Goal: Use online tool/utility: Utilize a website feature to perform a specific function

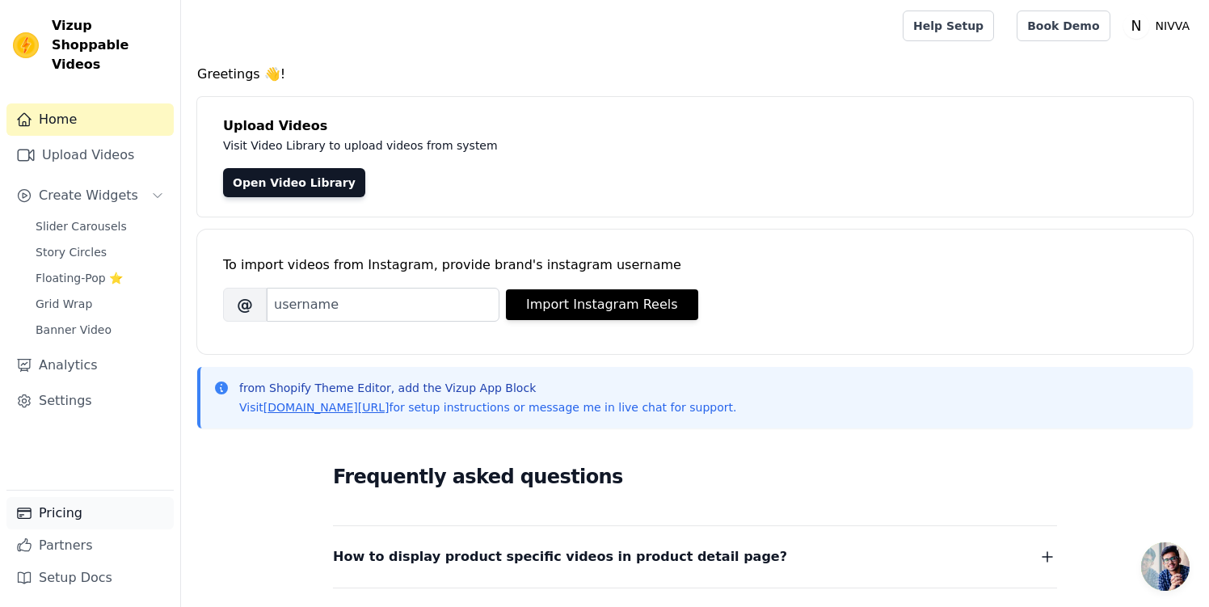
click at [69, 510] on link "Pricing" at bounding box center [89, 513] width 167 height 32
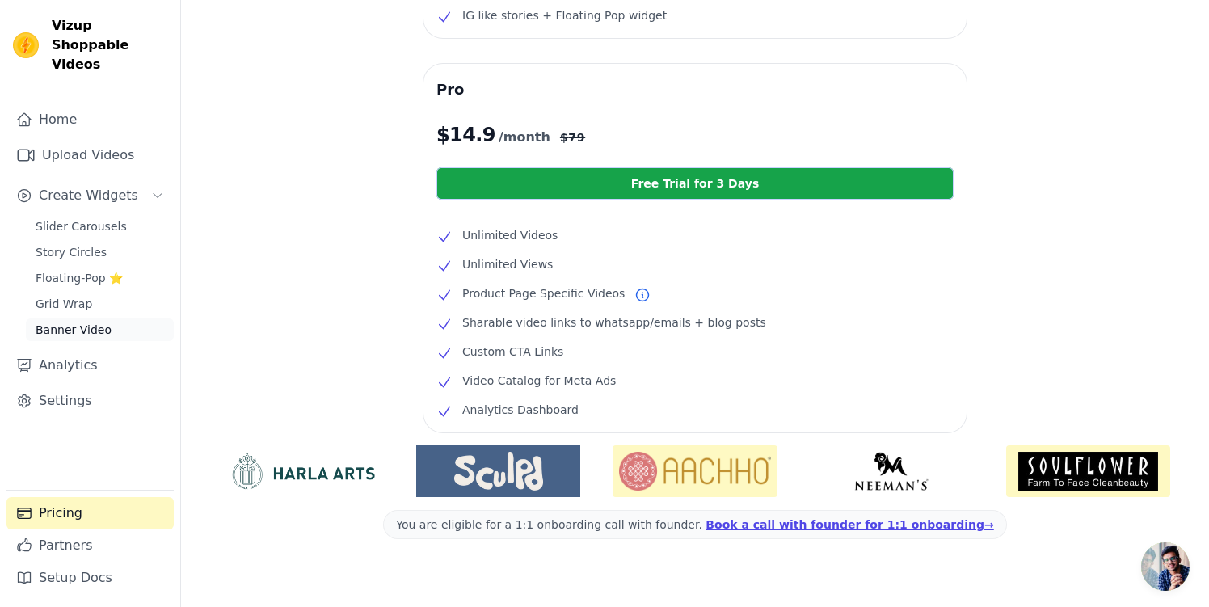
scroll to position [314, 0]
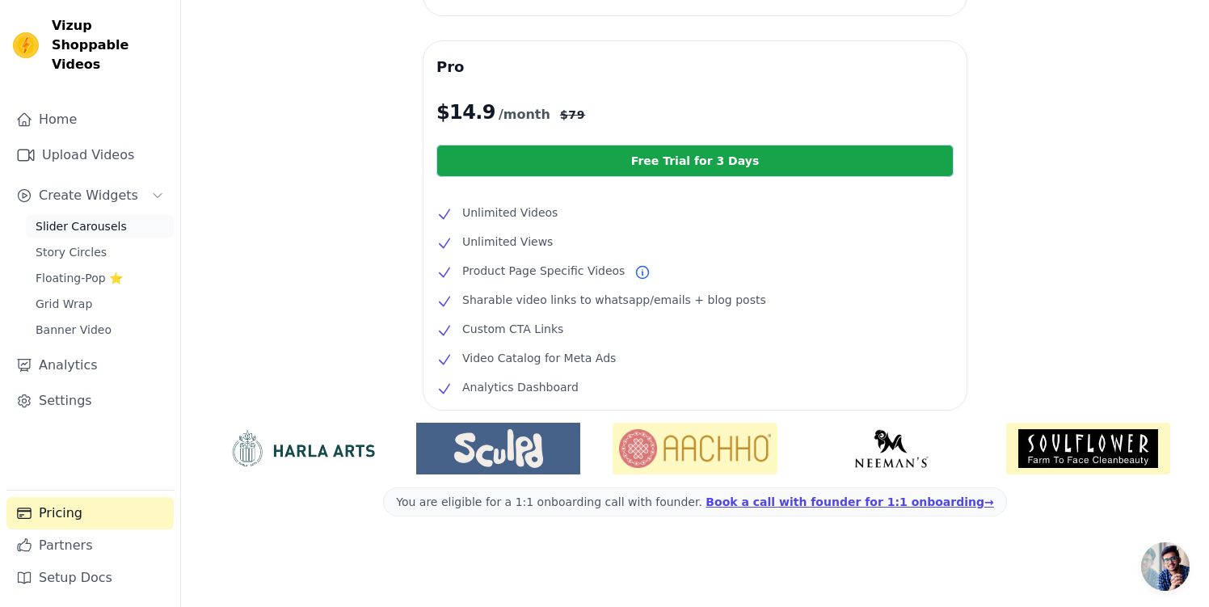
click at [64, 218] on span "Slider Carousels" at bounding box center [81, 226] width 91 height 16
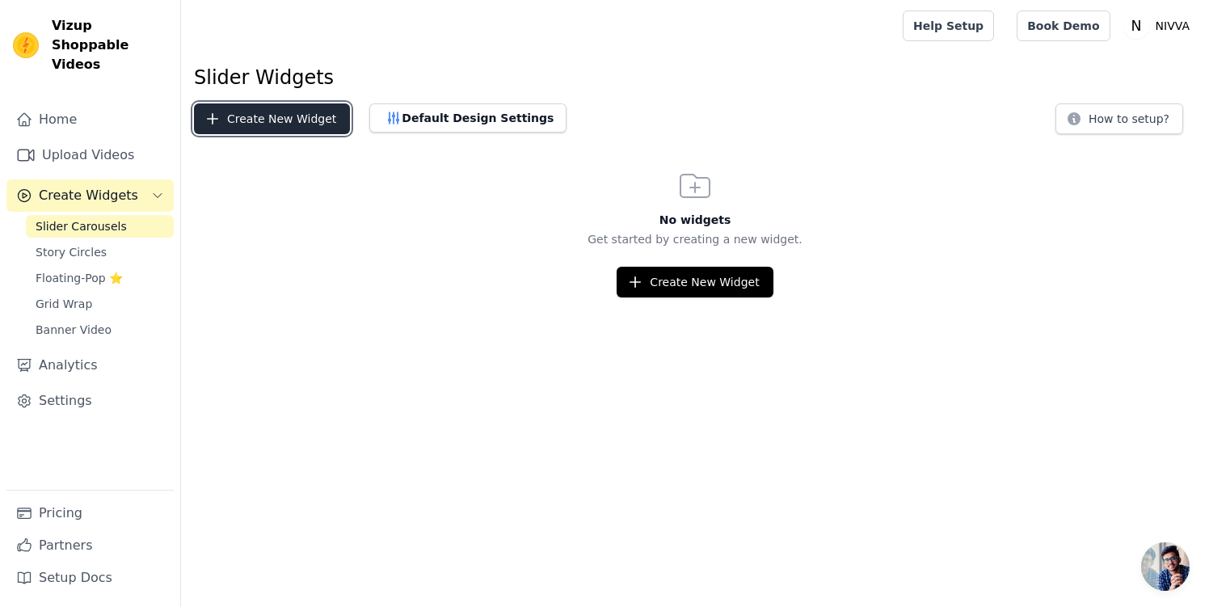
click at [267, 125] on button "Create New Widget" at bounding box center [272, 118] width 156 height 31
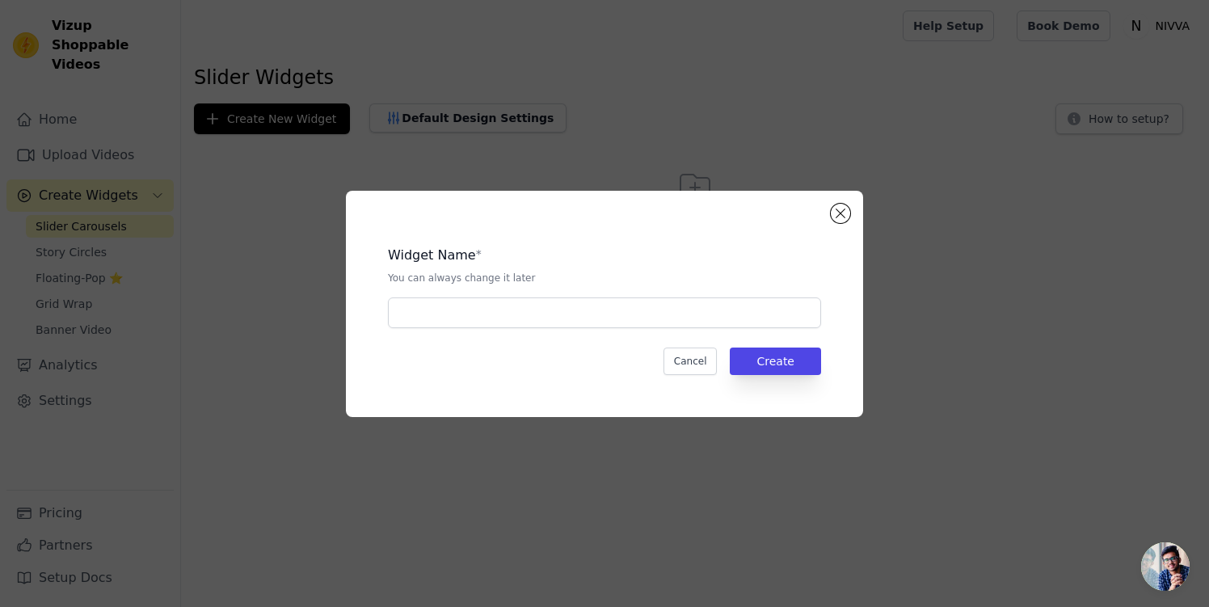
click at [561, 336] on div "Widget Name * You can always change it later Cancel Create" at bounding box center [605, 304] width 466 height 175
click at [564, 329] on div "Widget Name * You can always change it later Cancel Create" at bounding box center [605, 304] width 466 height 175
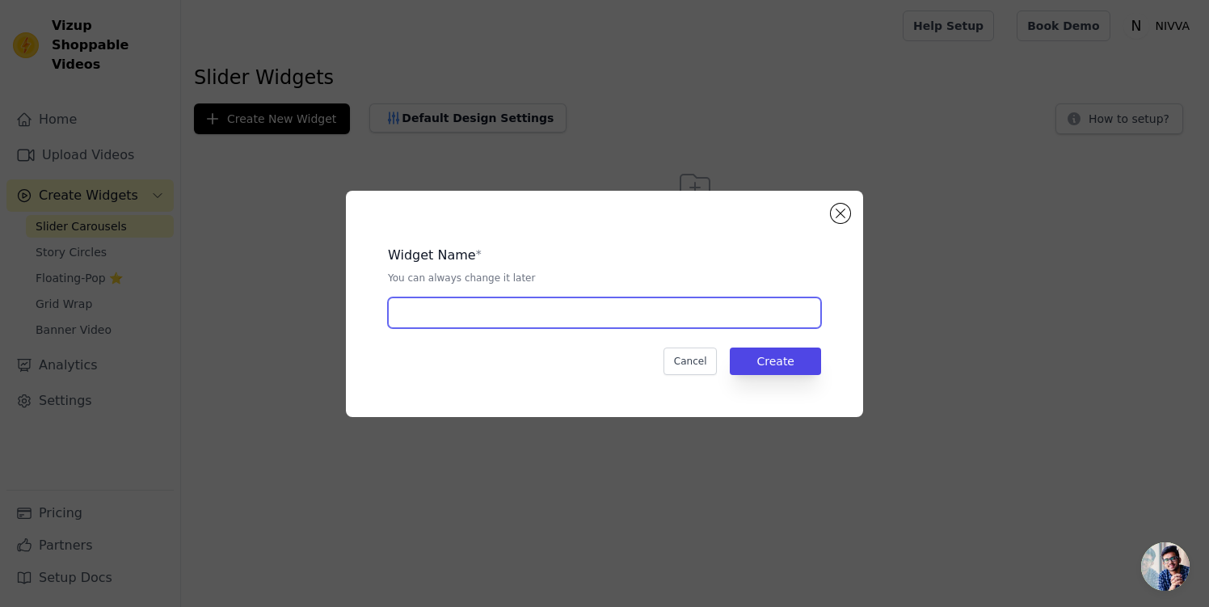
click at [569, 326] on input "text" at bounding box center [604, 312] width 433 height 31
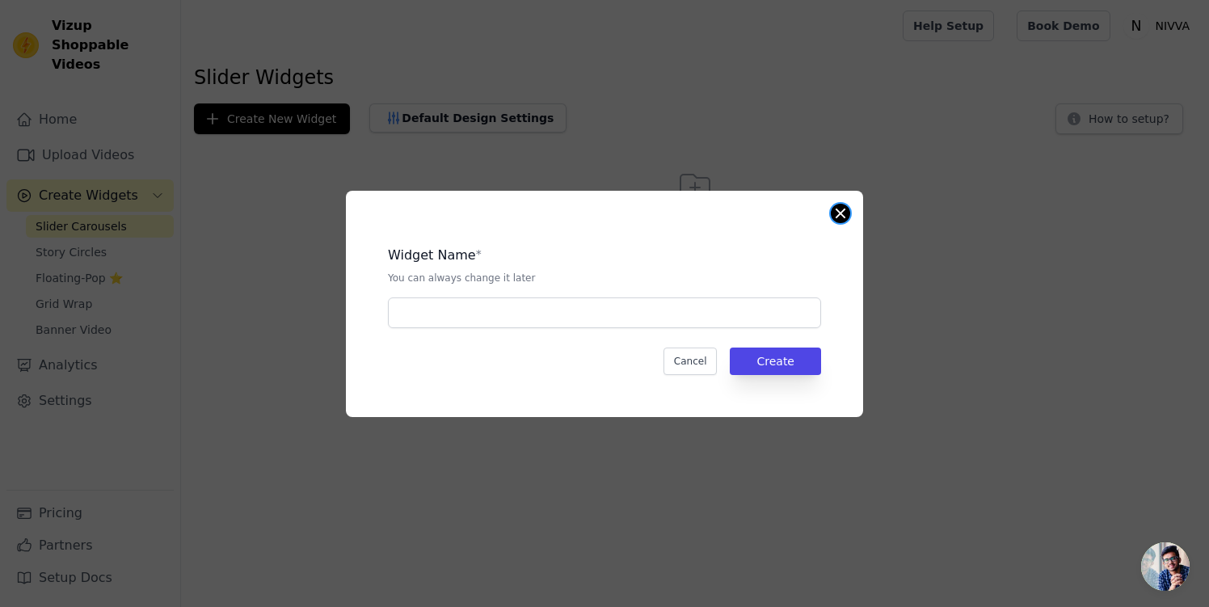
click at [832, 217] on button "Close modal" at bounding box center [840, 213] width 19 height 19
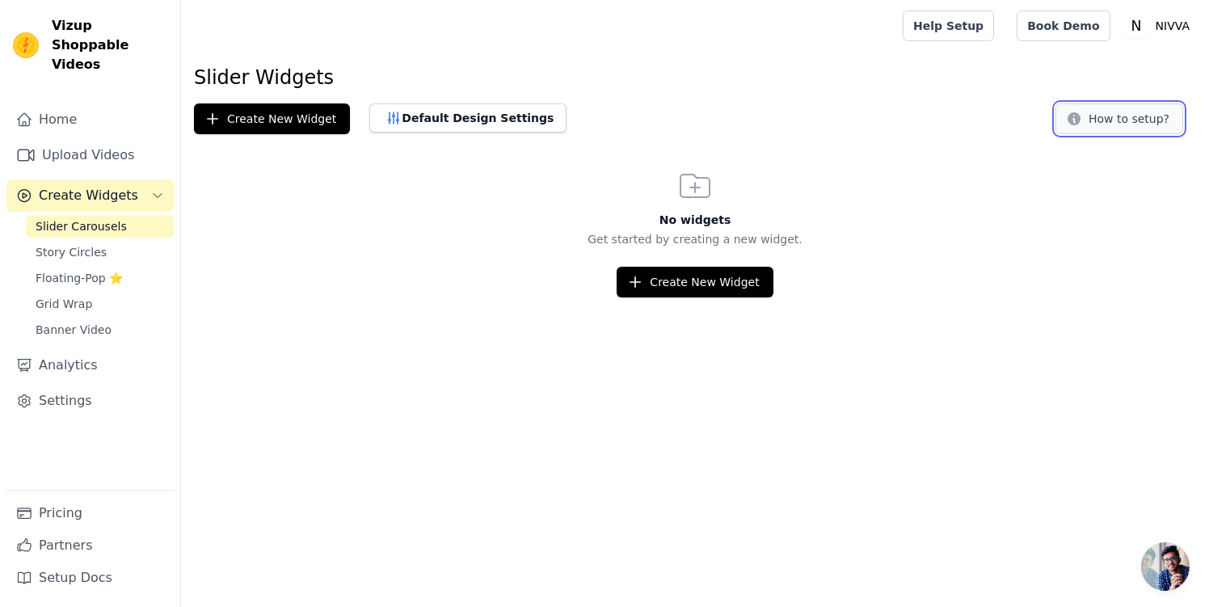
click at [1075, 117] on icon at bounding box center [1074, 118] width 13 height 13
